Goal: Information Seeking & Learning: Find specific fact

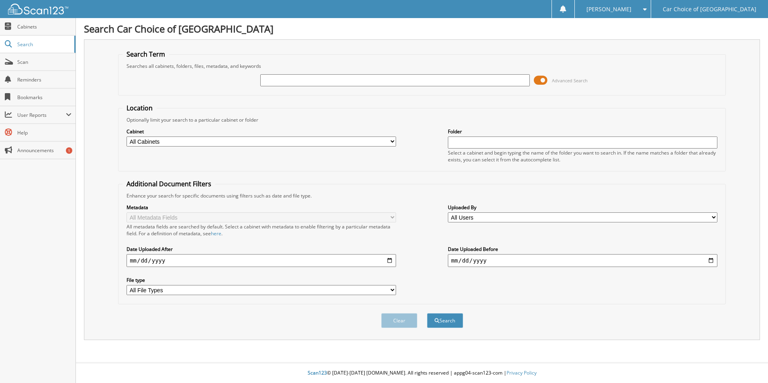
click at [280, 83] on input "text" at bounding box center [395, 80] width 270 height 12
click at [264, 82] on input "[PERSON_NAME]" at bounding box center [395, 80] width 270 height 12
type input "[PERSON_NAME]"
click at [427, 313] on button "Search" at bounding box center [445, 320] width 36 height 15
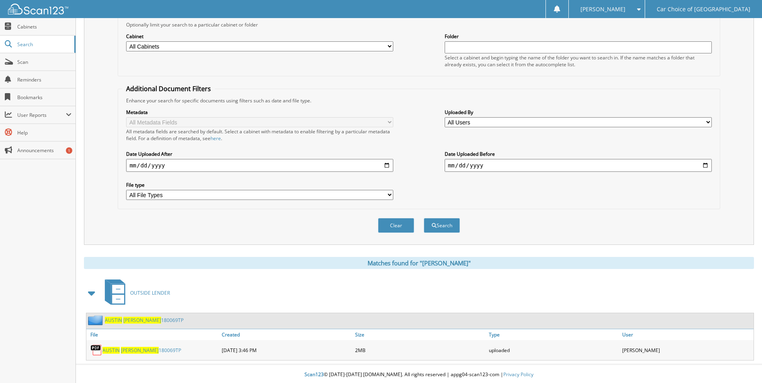
scroll to position [97, 0]
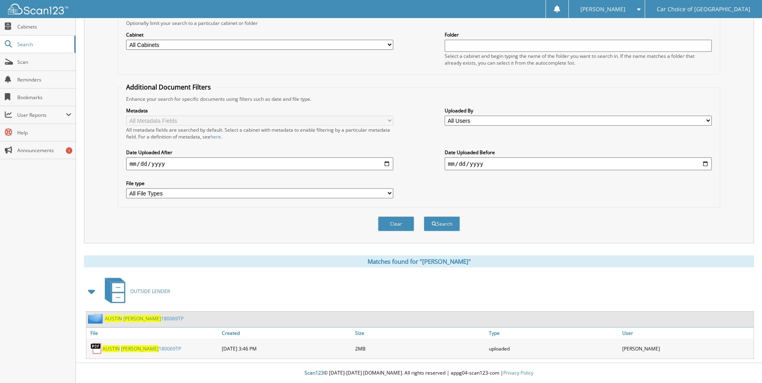
click at [125, 319] on span "[PERSON_NAME]" at bounding box center [142, 318] width 38 height 7
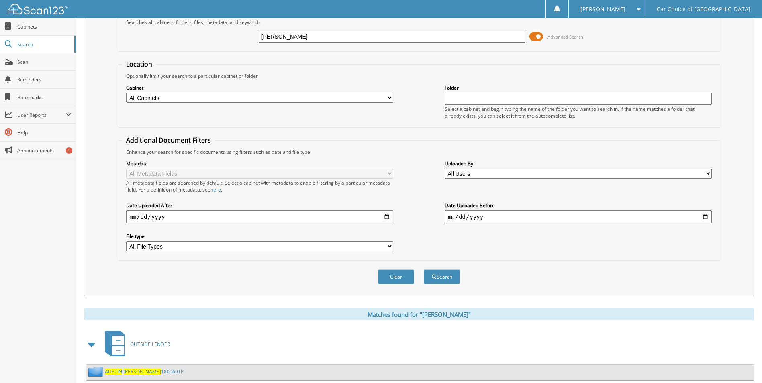
scroll to position [97, 0]
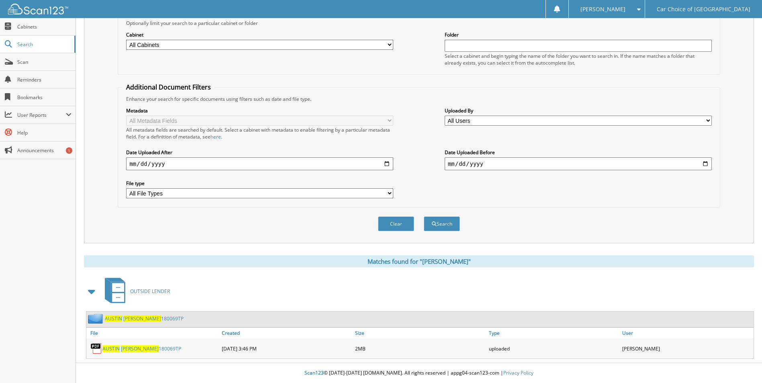
click at [140, 350] on span "[PERSON_NAME]" at bounding box center [140, 349] width 38 height 7
